Goal: Task Accomplishment & Management: Manage account settings

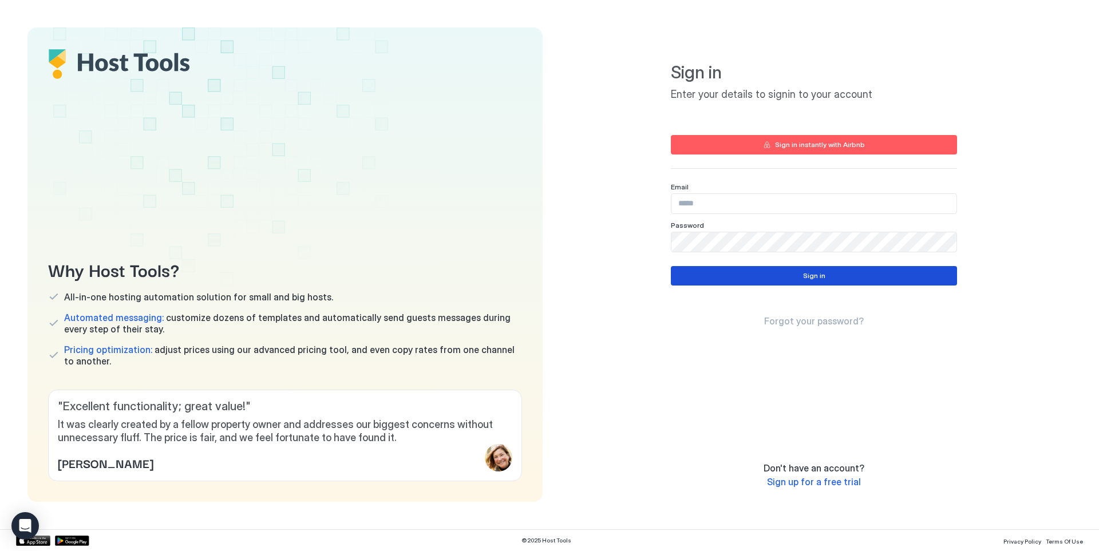
type input "**********"
click at [737, 276] on button "Sign in" at bounding box center [814, 275] width 286 height 19
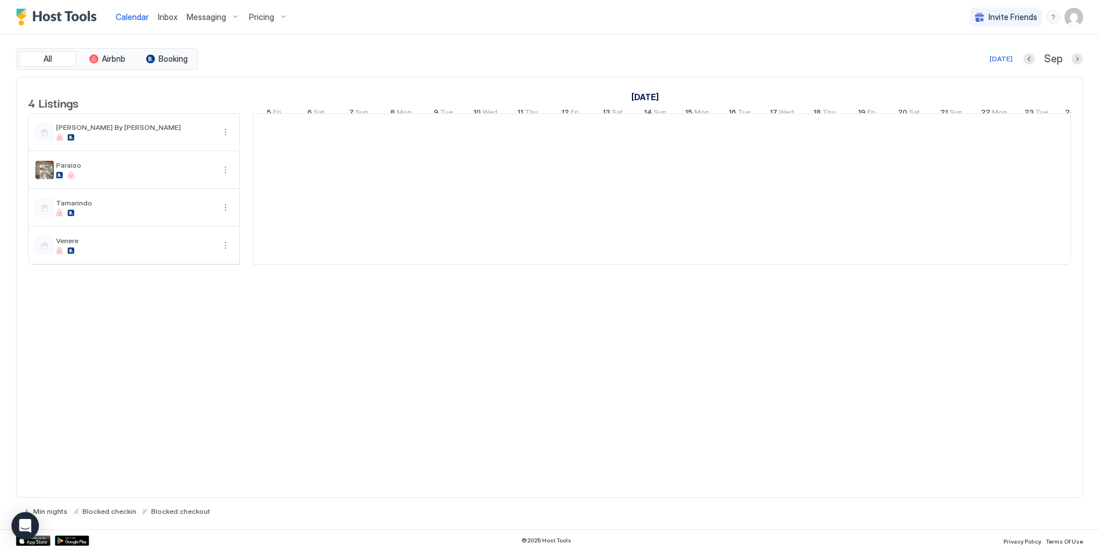
scroll to position [0, 636]
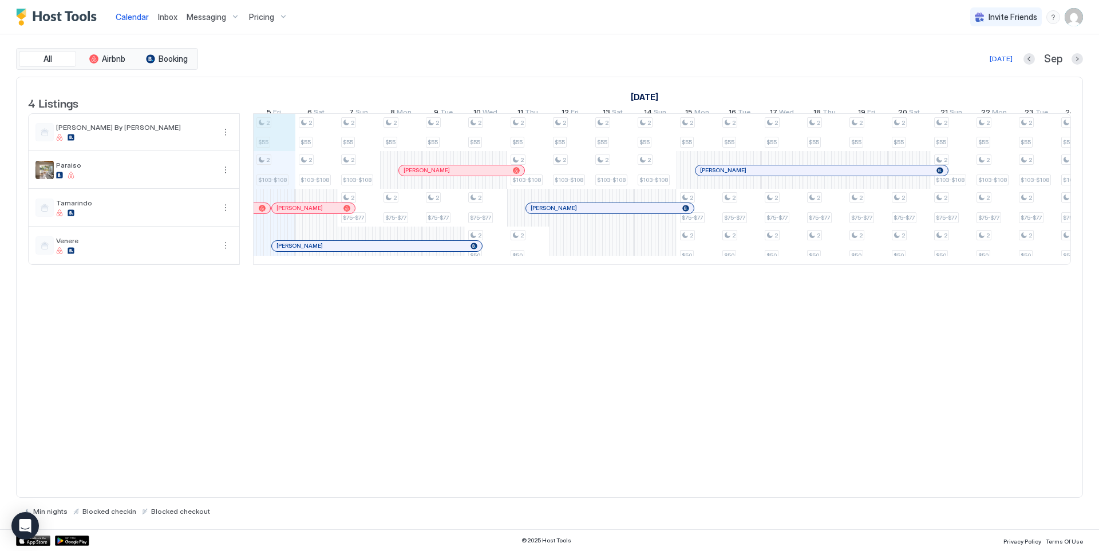
click at [283, 141] on div "2 $55 2 $103-$108 2 $55 2 $103-$108 2 $55 2 $103-$108 2 $75-$77 2 $55 2 $75-$77…" at bounding box center [867, 189] width 2499 height 151
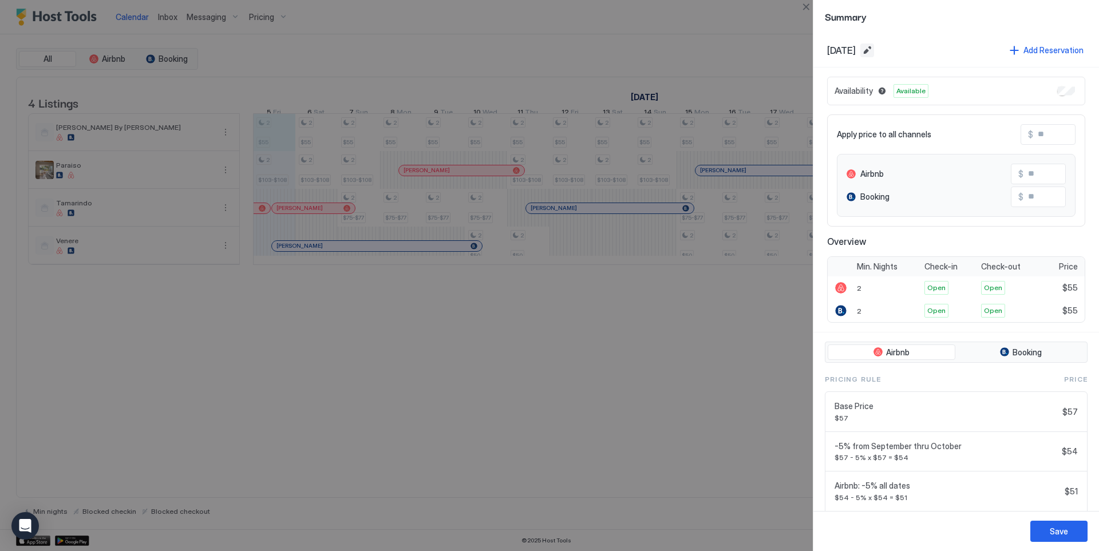
click at [874, 53] on button "Edit date range" at bounding box center [867, 50] width 14 height 14
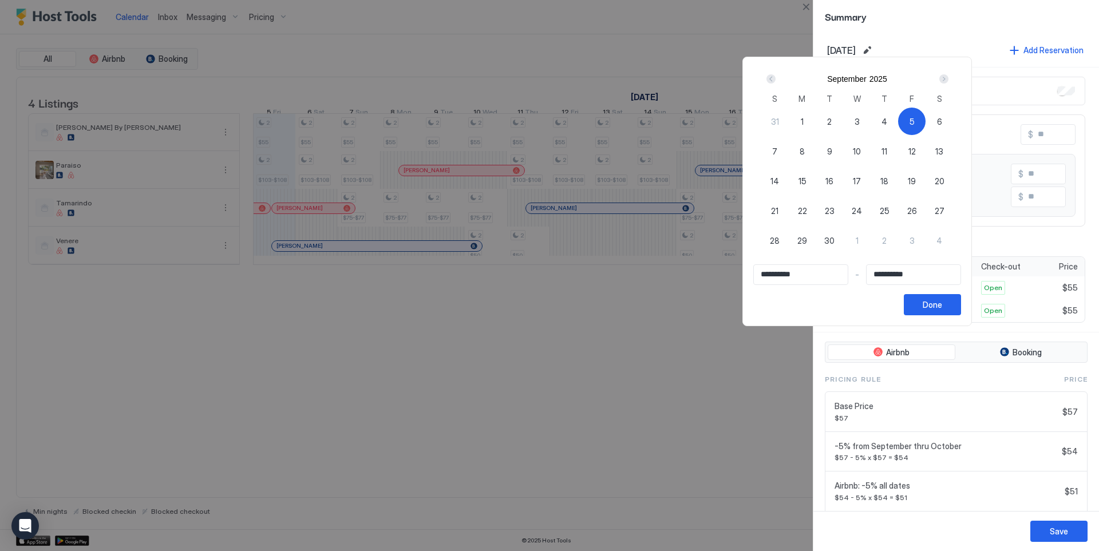
click at [915, 121] on span "5" at bounding box center [911, 122] width 5 height 12
click at [925, 121] on div "5" at bounding box center [911, 121] width 27 height 27
type input "**********"
click at [805, 151] on span "8" at bounding box center [802, 151] width 5 height 12
type input "**********"
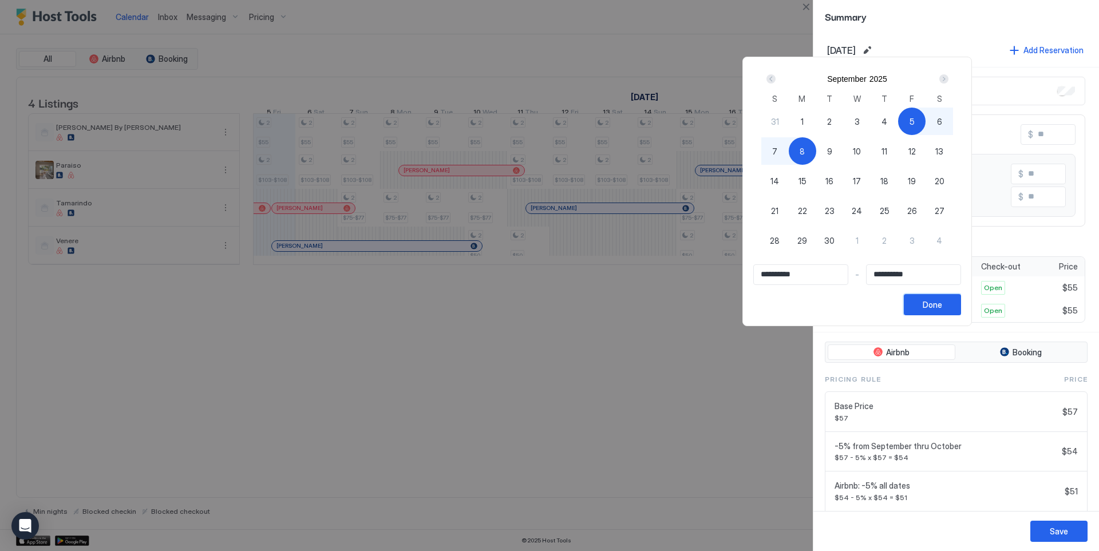
click at [942, 308] on div "Done" at bounding box center [932, 305] width 19 height 12
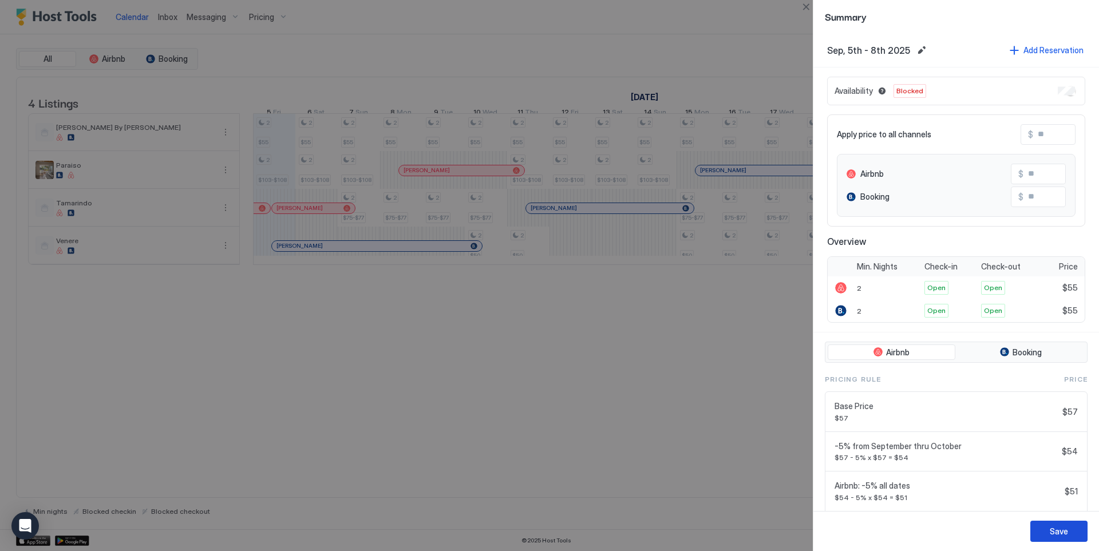
click at [1050, 539] on button "Save" at bounding box center [1058, 531] width 57 height 21
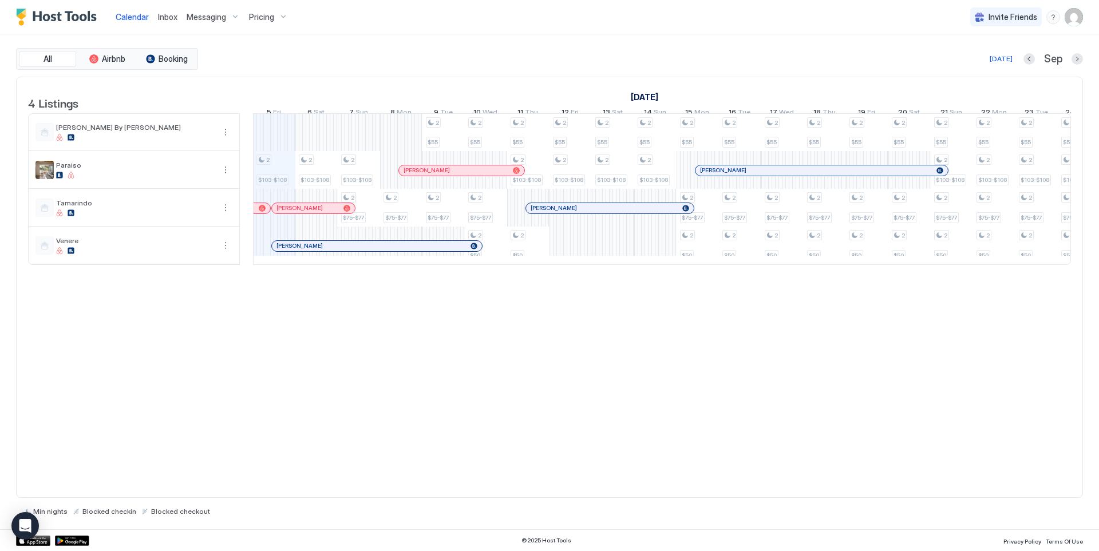
click at [169, 19] on span "Inbox" at bounding box center [167, 17] width 19 height 10
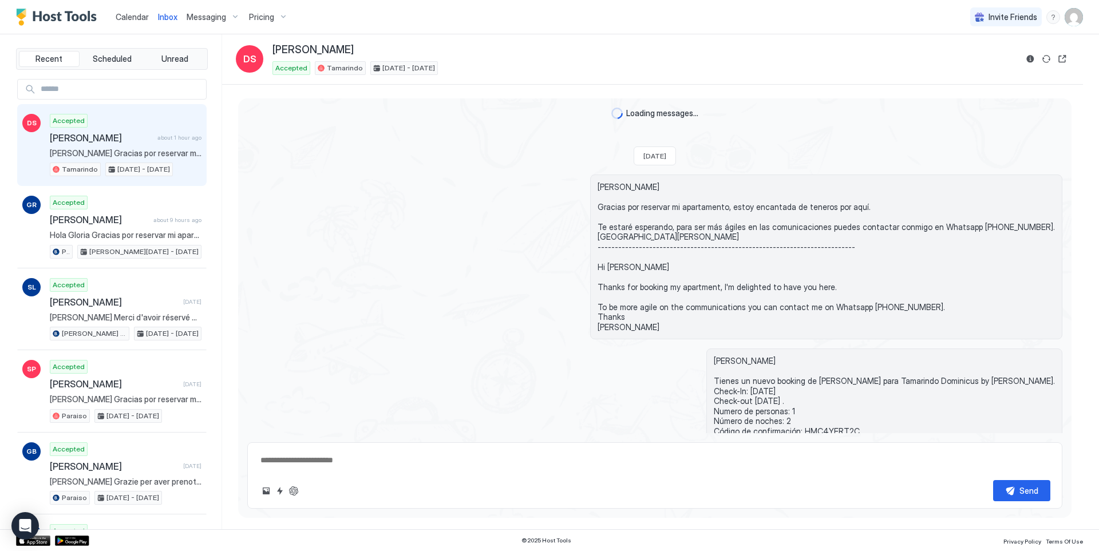
scroll to position [693, 0]
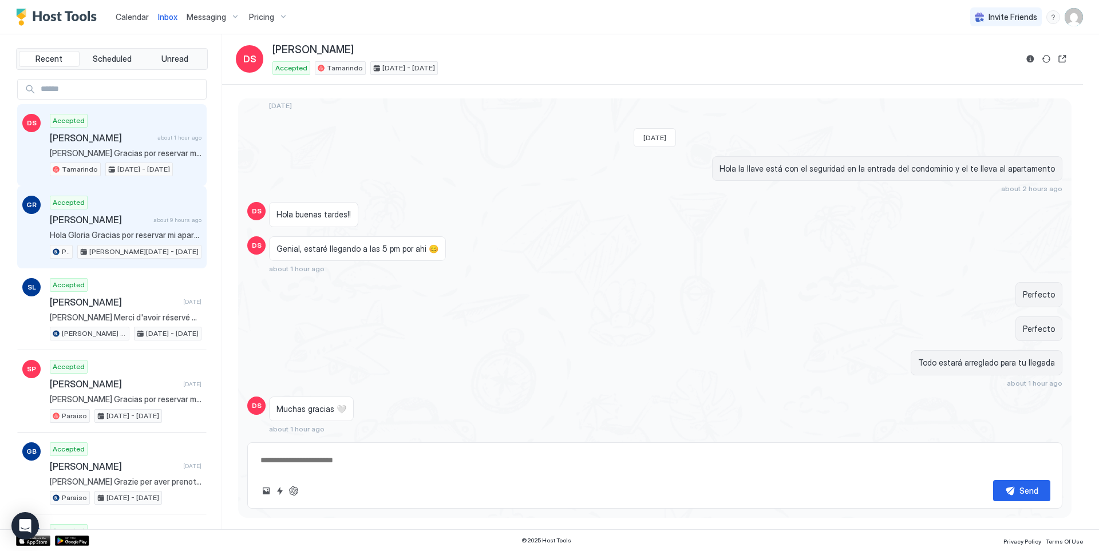
click at [165, 229] on div "Accepted Gloria Rodriguez Salvador about 9 hours ago Hola Gloria Gracias por re…" at bounding box center [126, 227] width 152 height 63
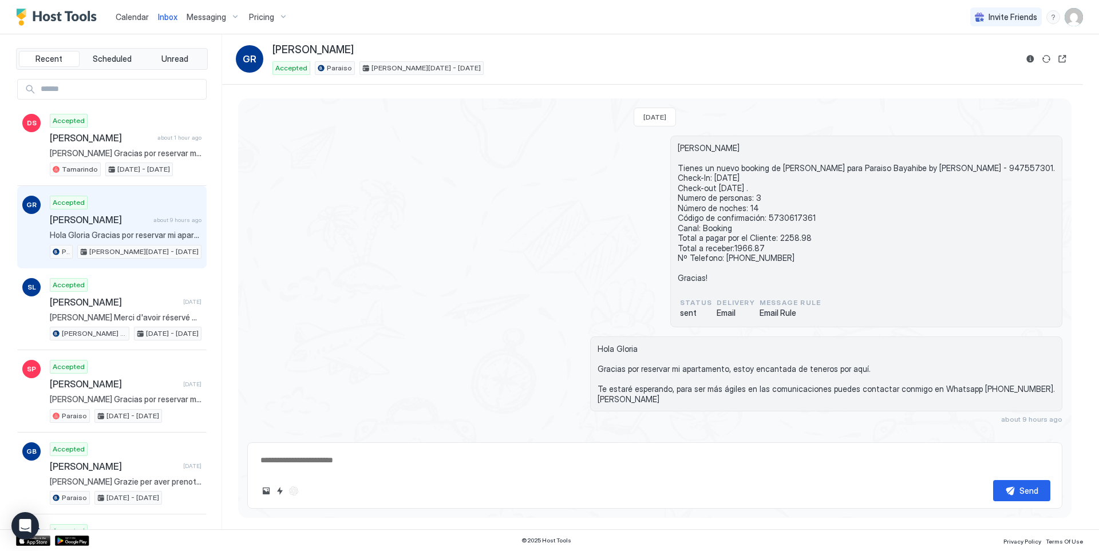
drag, startPoint x: 390, startPoint y: 49, endPoint x: 269, endPoint y: 50, distance: 120.8
click at [269, 50] on div "GR Gloria Rodriguez Salvador Accepted Paraiso Jan 8 - 22, 2026" at bounding box center [626, 58] width 781 height 31
copy span "Gloria Rodriguez Salvador"
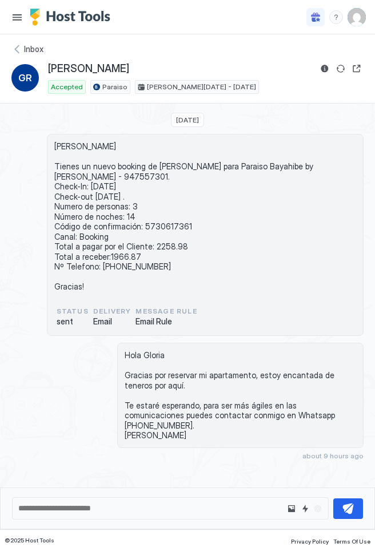
click at [163, 224] on span "Hola Mireya Tienes un nuevo booking de Gloria Rodriguez Salvador para Paraiso B…" at bounding box center [205, 216] width 302 height 151
copy span "5730617361"
drag, startPoint x: 168, startPoint y: 69, endPoint x: 48, endPoint y: 68, distance: 120.2
click at [48, 68] on div "Gloria Rodriguez Salvador" at bounding box center [206, 69] width 316 height 14
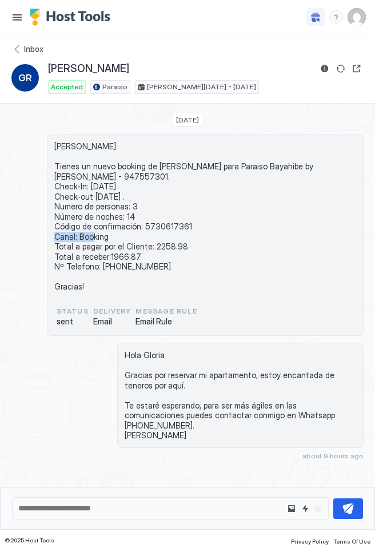
copy span "Gloria Rodriguez Salvador"
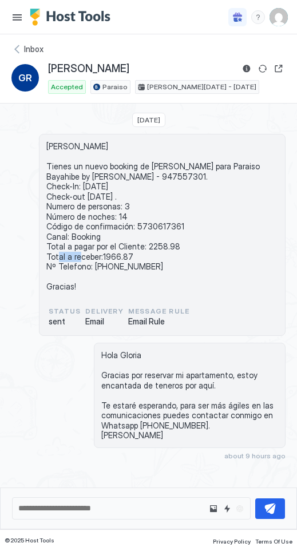
drag, startPoint x: 176, startPoint y: 245, endPoint x: 145, endPoint y: 250, distance: 31.9
click at [145, 250] on span "Hola Mireya Tienes un nuevo booking de Gloria Rodriguez Salvador para Paraiso B…" at bounding box center [162, 216] width 232 height 151
copy span "2258.98"
drag, startPoint x: 160, startPoint y: 265, endPoint x: 92, endPoint y: 268, distance: 68.2
click at [92, 268] on span "Hola Mireya Tienes un nuevo booking de Gloria Rodriguez Salvador para Paraiso B…" at bounding box center [162, 216] width 232 height 151
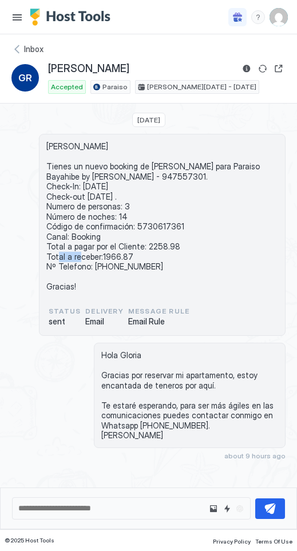
copy span "+34 637 33 52 39"
click at [27, 46] on span "Inbox" at bounding box center [33, 49] width 19 height 10
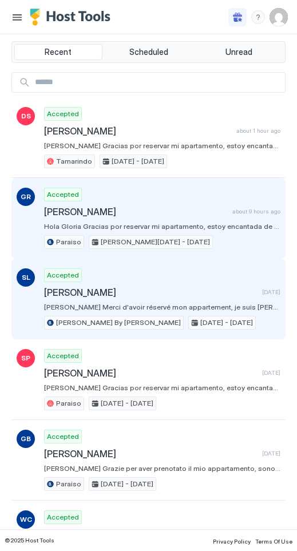
click at [68, 295] on span "sylvie LEDOUX" at bounding box center [150, 292] width 213 height 11
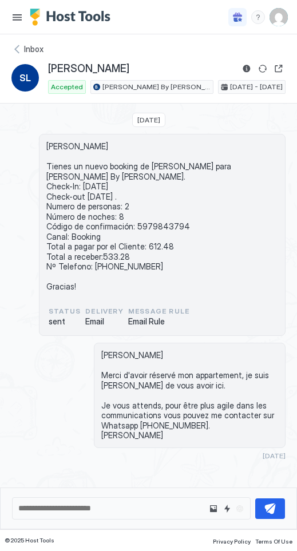
click at [130, 68] on div "sylvie LEDOUX" at bounding box center [167, 69] width 238 height 14
drag, startPoint x: 125, startPoint y: 68, endPoint x: 47, endPoint y: 70, distance: 78.4
click at [47, 70] on div "SL sylvie LEDOUX Accepted Ilaria · Ilaria By Mireya Feb 1 - 9, 2026" at bounding box center [148, 78] width 274 height 32
copy span "sylvie LEDOUX"
click at [163, 220] on span "Hola Mireya Tienes un nuevo booking de sylvie LEDOUX para Ilaria · Ilaria By Mi…" at bounding box center [162, 216] width 232 height 151
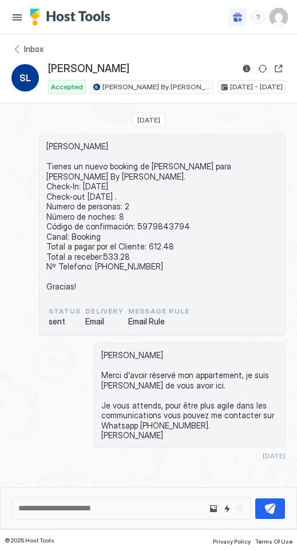
click at [161, 223] on span "Hola Mireya Tienes un nuevo booking de sylvie LEDOUX para Ilaria · Ilaria By Mi…" at bounding box center [162, 216] width 232 height 151
copy span "5979843794"
drag, startPoint x: 177, startPoint y: 245, endPoint x: 144, endPoint y: 247, distance: 33.8
click at [144, 247] on span "Hola Mireya Tienes un nuevo booking de sylvie LEDOUX para Ilaria · Ilaria By Mi…" at bounding box center [162, 216] width 232 height 151
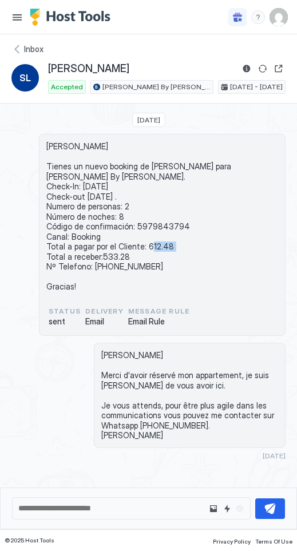
copy span "612.48"
drag, startPoint x: 122, startPoint y: 70, endPoint x: 49, endPoint y: 73, distance: 73.9
click at [49, 73] on div "sylvie LEDOUX" at bounding box center [167, 69] width 238 height 14
copy span "sylvie LEDOUX"
click at [15, 53] on div "Inbox" at bounding box center [148, 48] width 274 height 11
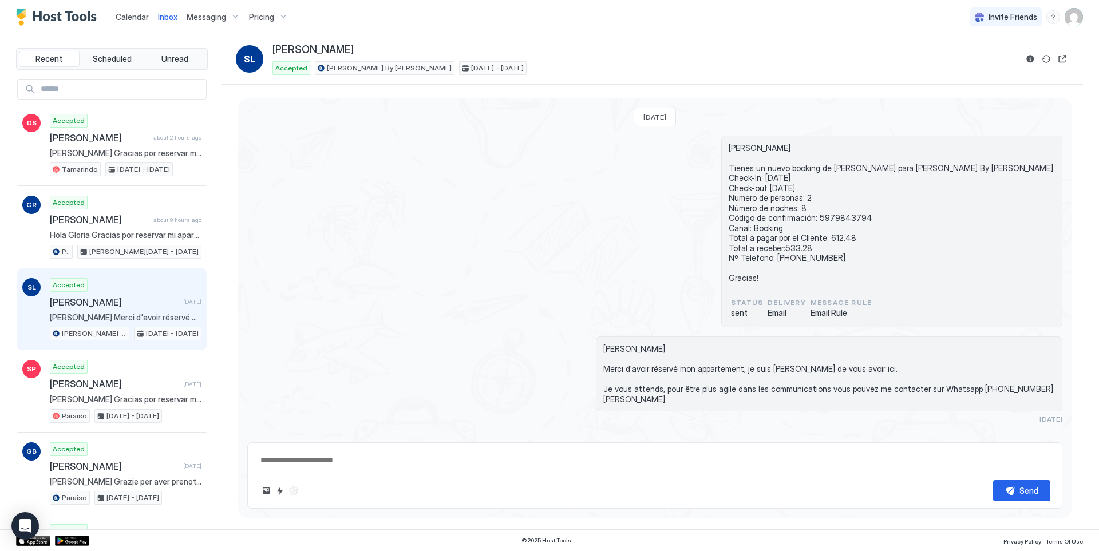
type textarea "*"
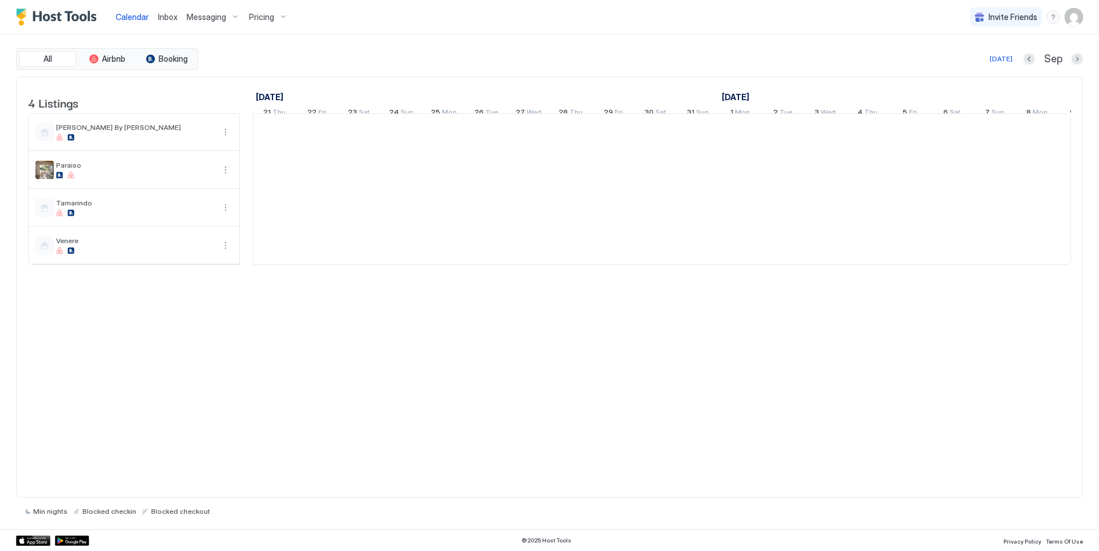
scroll to position [0, 636]
